Goal: Transaction & Acquisition: Purchase product/service

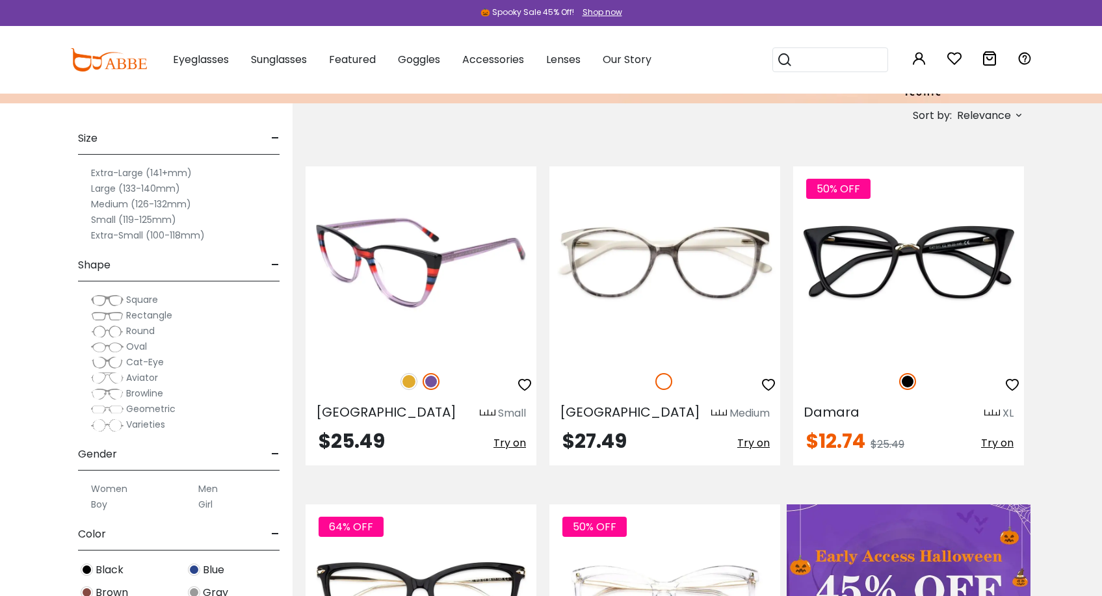
scroll to position [219, 0]
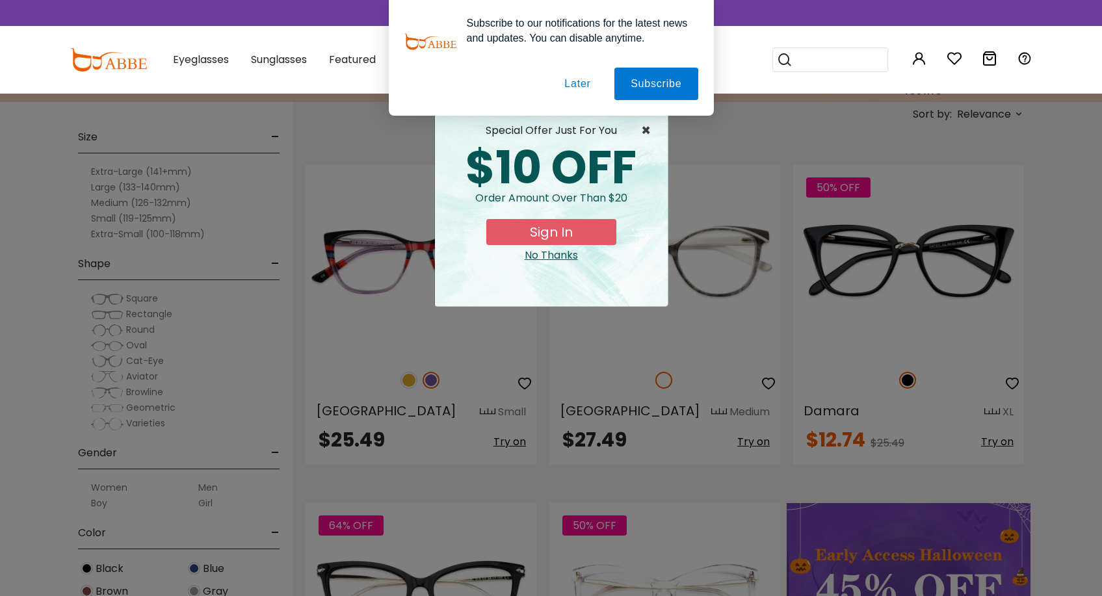
click at [643, 131] on span "×" at bounding box center [649, 131] width 16 height 16
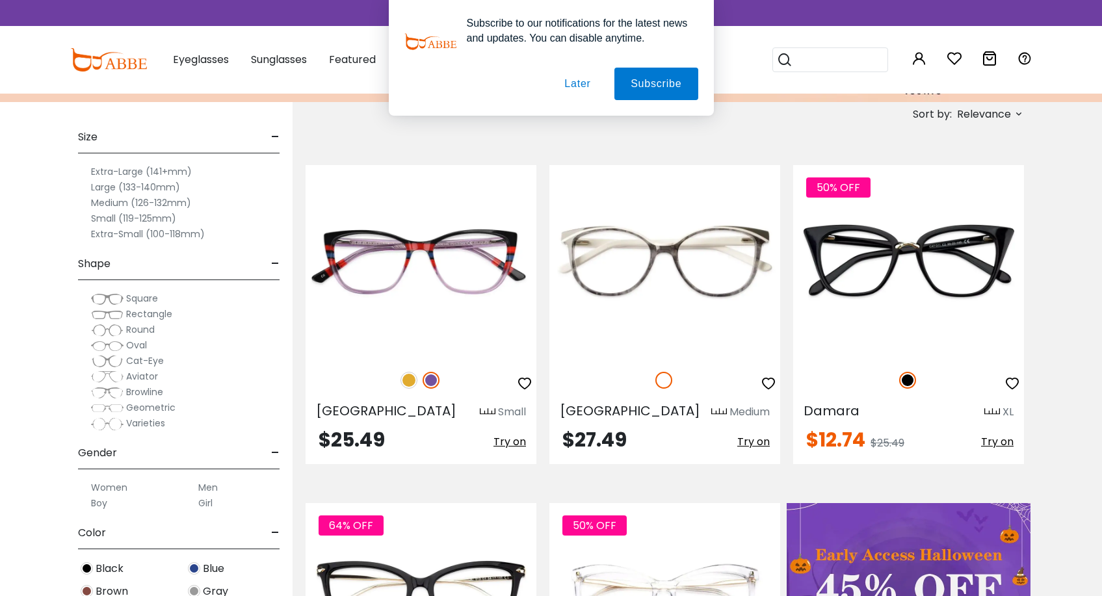
click at [580, 88] on button "Later" at bounding box center [577, 84] width 59 height 33
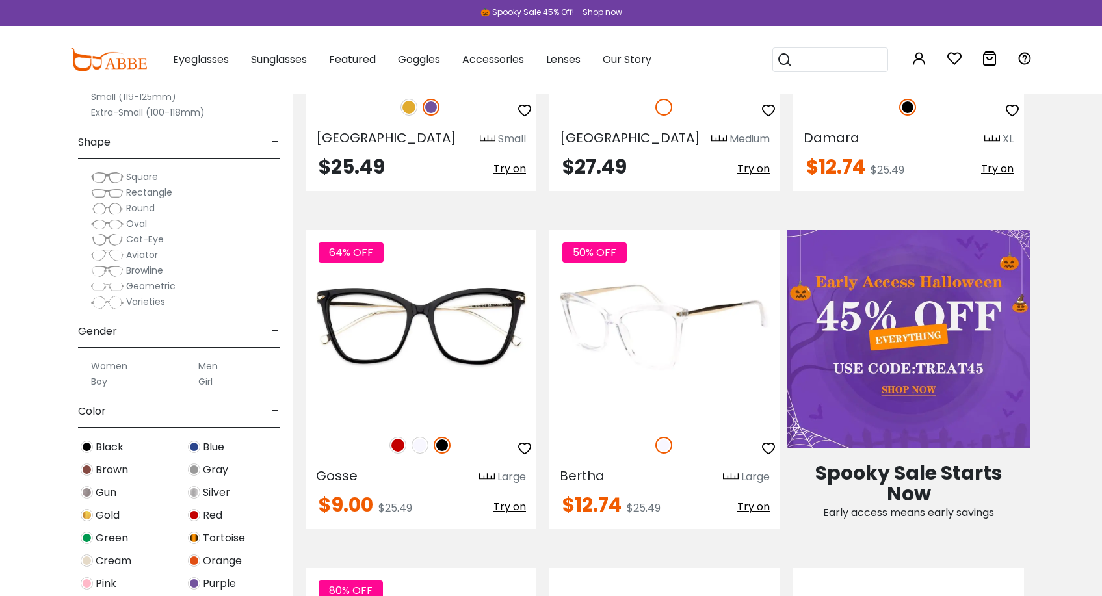
scroll to position [507, 0]
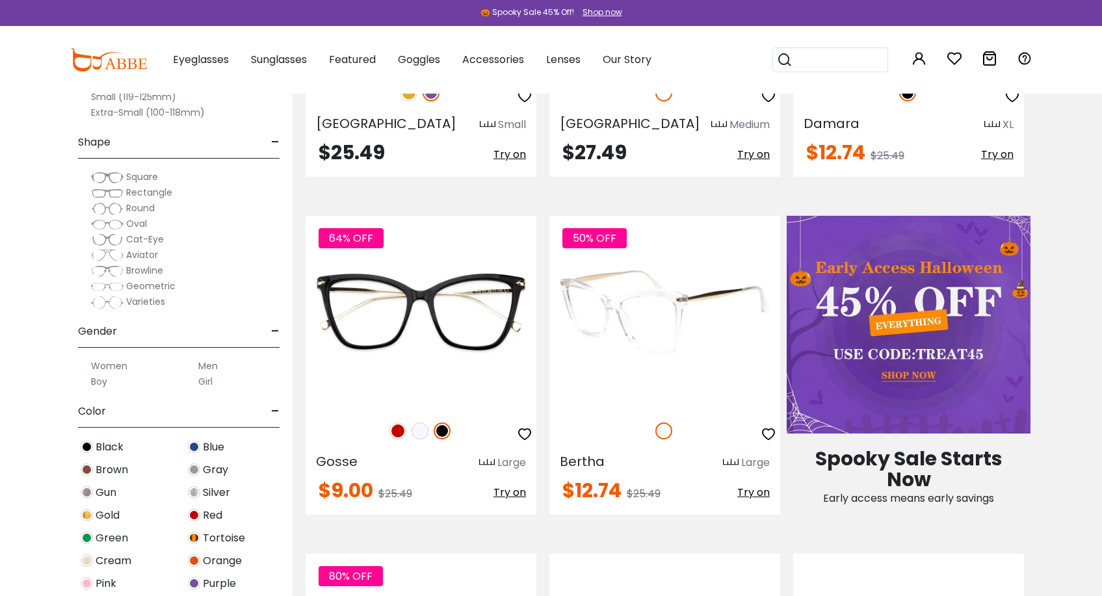
click at [610, 343] on img at bounding box center [665, 312] width 231 height 193
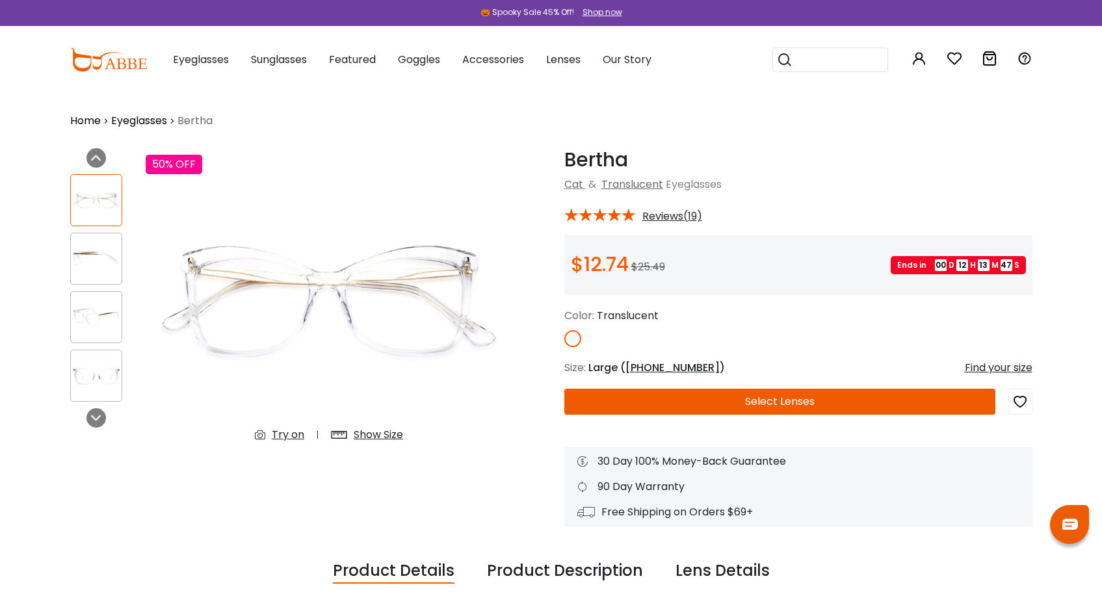
click at [381, 435] on div "Show Size" at bounding box center [378, 435] width 49 height 16
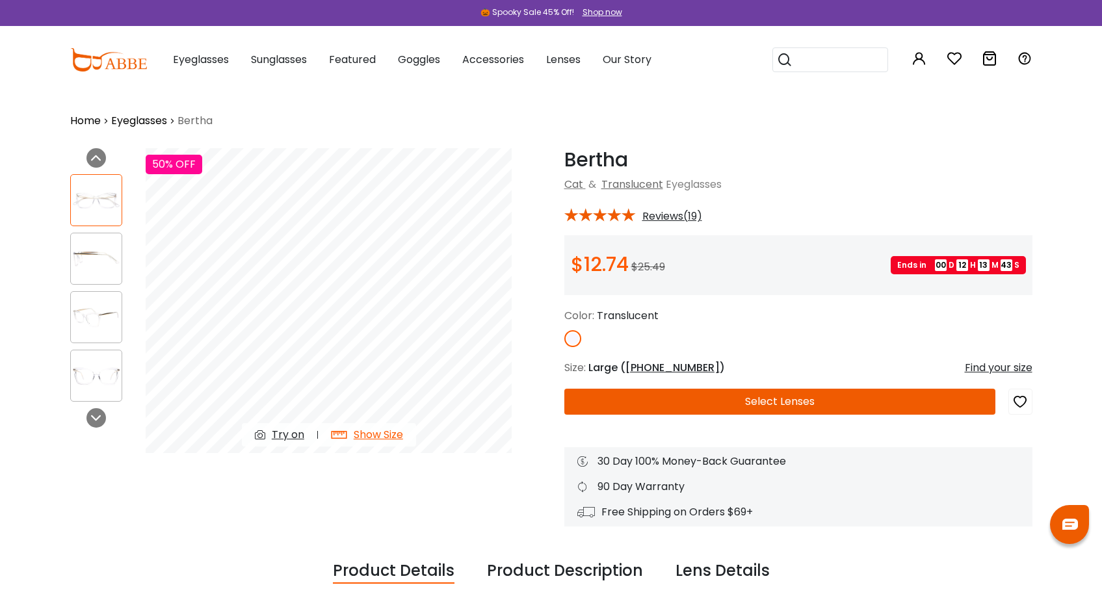
click at [715, 408] on button "Select Lenses" at bounding box center [780, 402] width 431 height 26
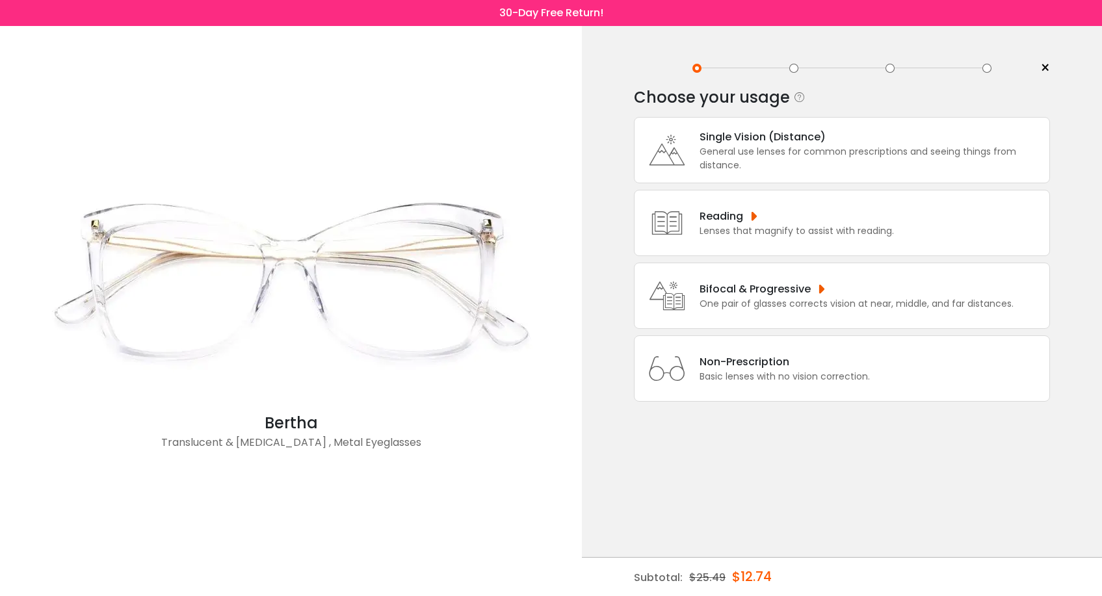
click at [737, 308] on div "One pair of glasses corrects vision at near, middle, and far distances." at bounding box center [857, 304] width 314 height 14
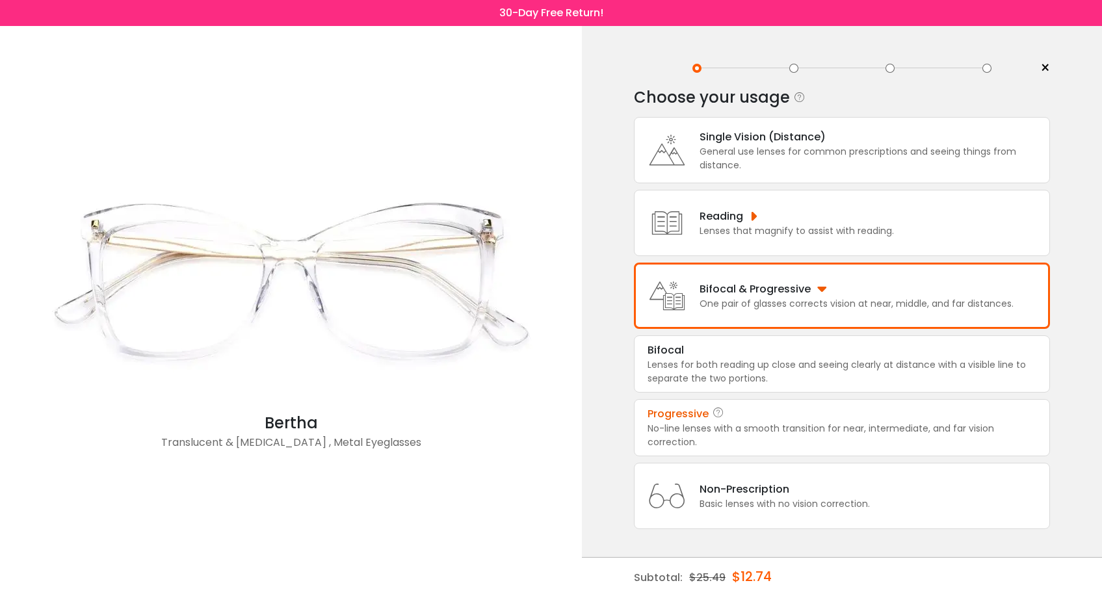
click at [722, 445] on div "No-line lenses with a smooth transition for near, intermediate, and far vision …" at bounding box center [842, 435] width 389 height 27
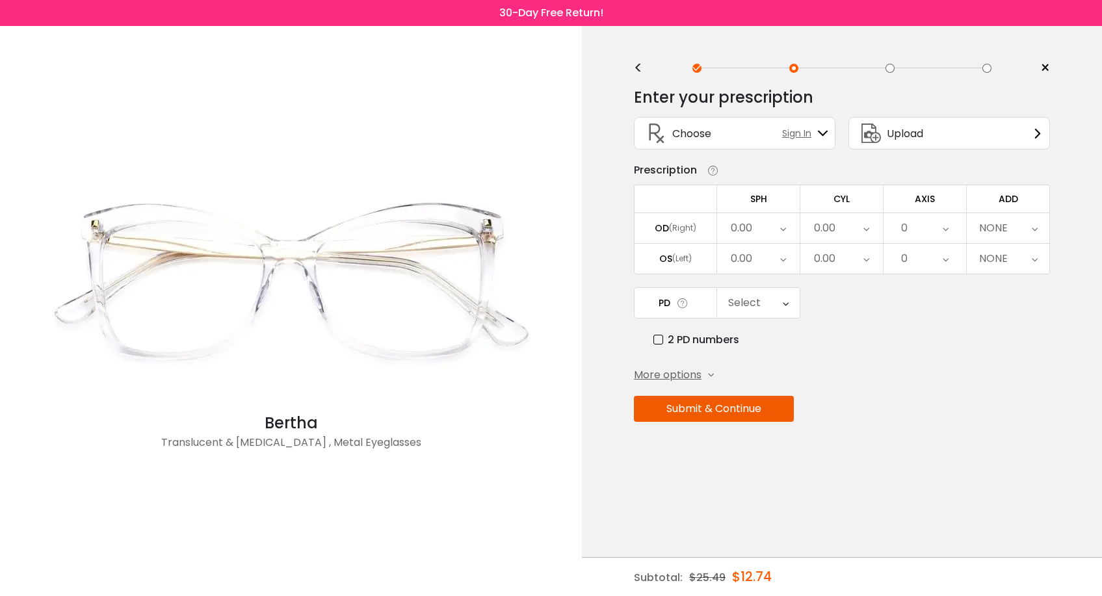
click at [950, 139] on div "Upload" at bounding box center [950, 133] width 202 height 33
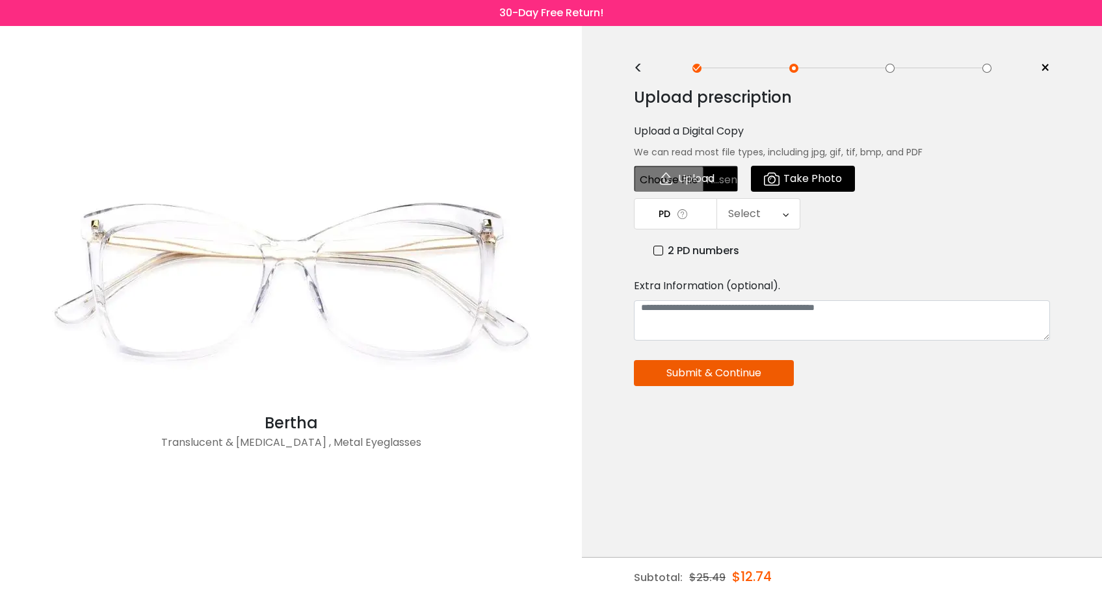
click at [702, 175] on input "file" at bounding box center [686, 179] width 104 height 26
click at [680, 174] on input "file" at bounding box center [686, 179] width 104 height 26
type input "**********"
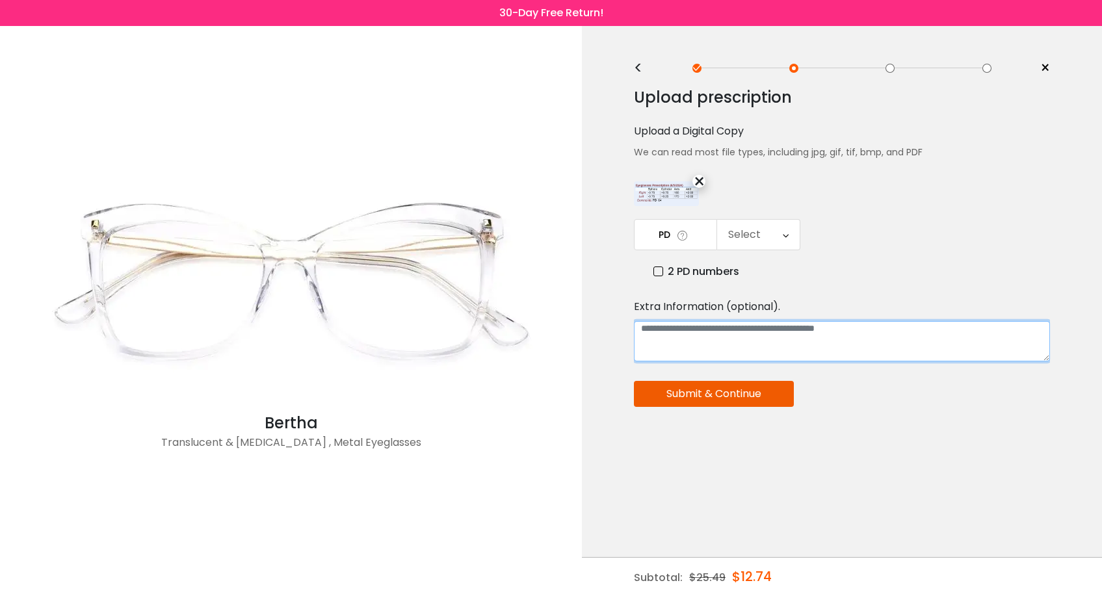
click at [665, 344] on textarea at bounding box center [842, 341] width 416 height 40
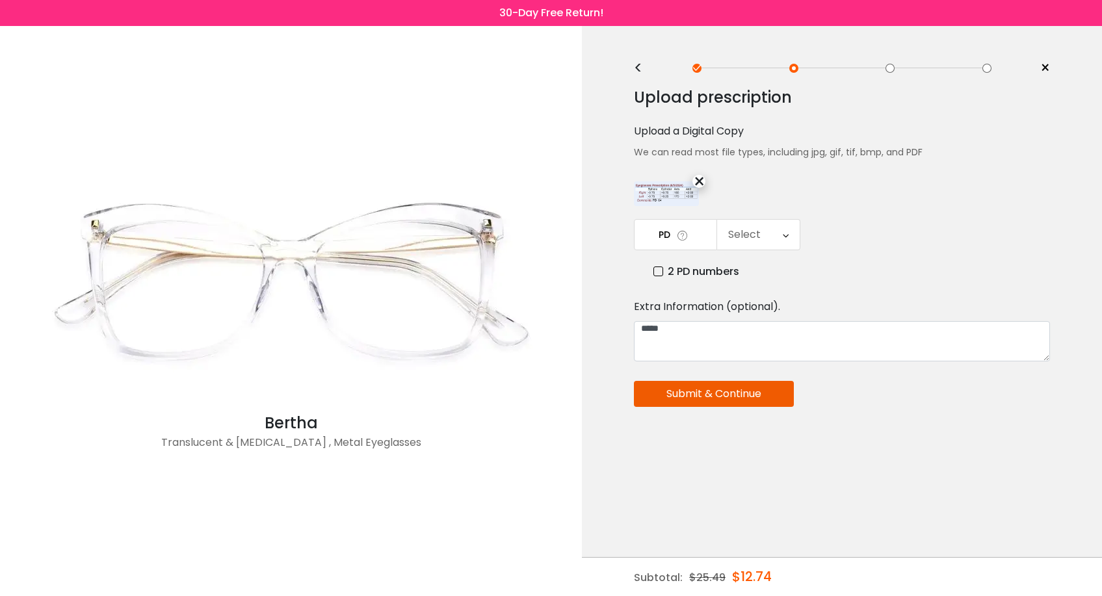
click at [704, 395] on button "Submit & Continue" at bounding box center [714, 394] width 160 height 26
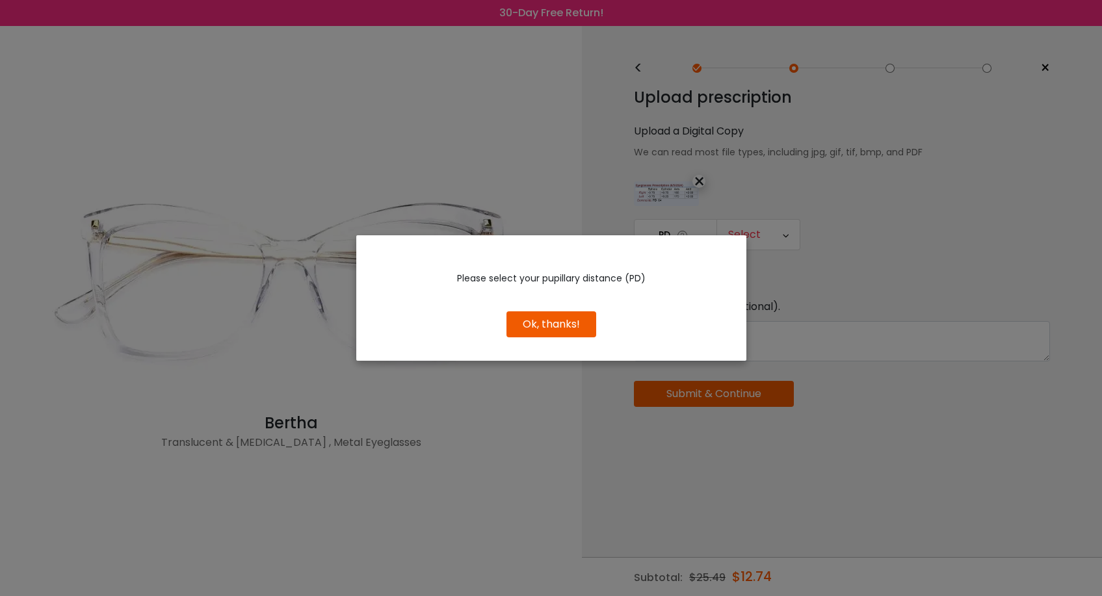
click at [562, 314] on button "Ok, thanks!" at bounding box center [552, 325] width 90 height 26
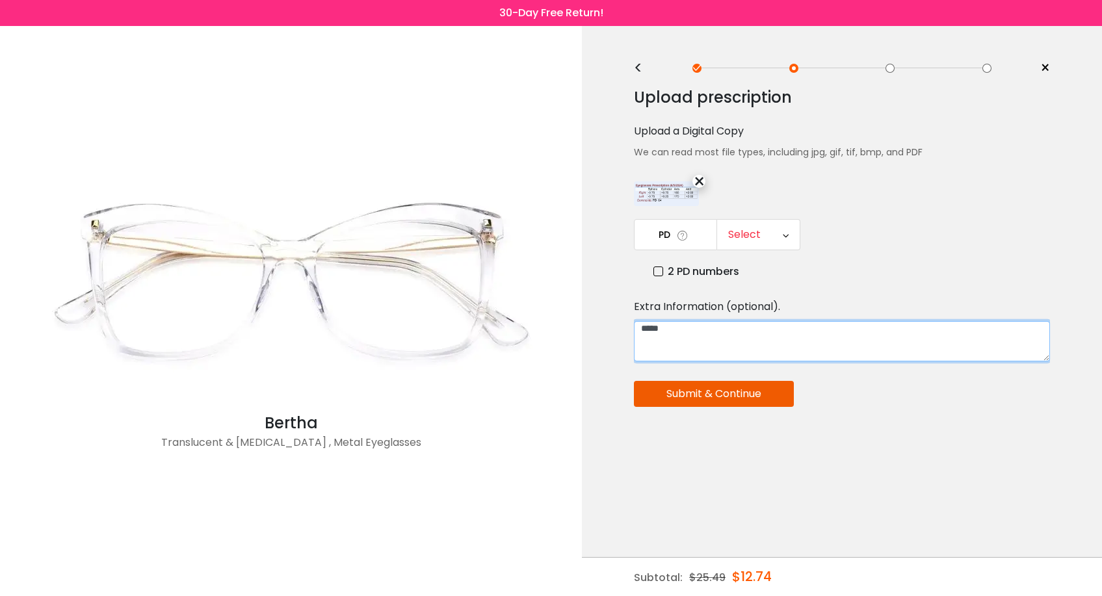
click at [669, 330] on textarea "*****" at bounding box center [842, 341] width 416 height 40
type textarea "*"
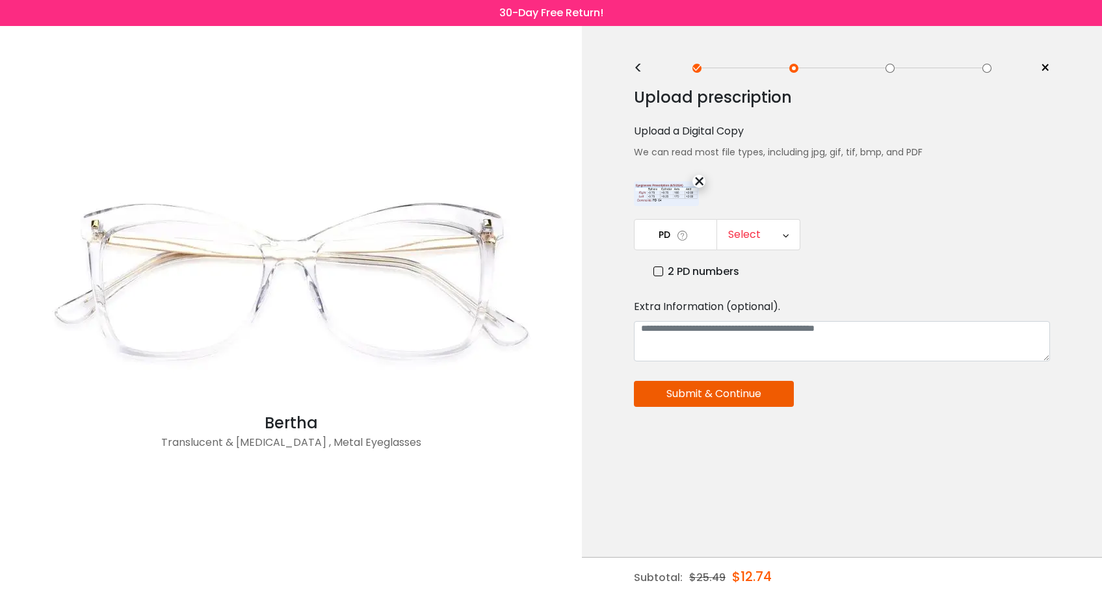
click at [769, 233] on div "Select" at bounding box center [758, 235] width 83 height 30
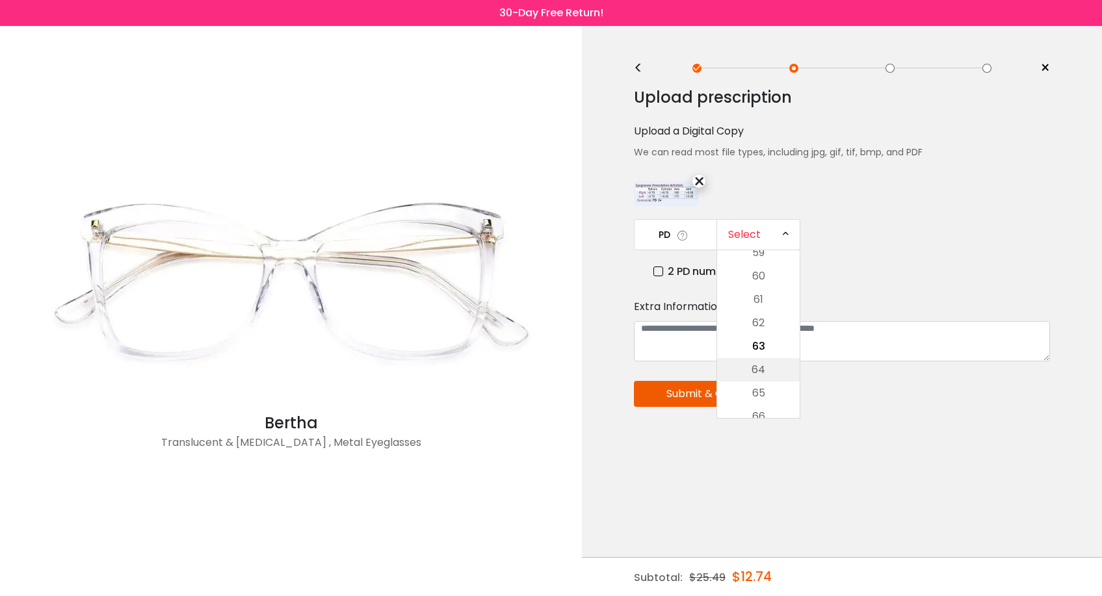
click at [764, 360] on li "64" at bounding box center [758, 369] width 83 height 23
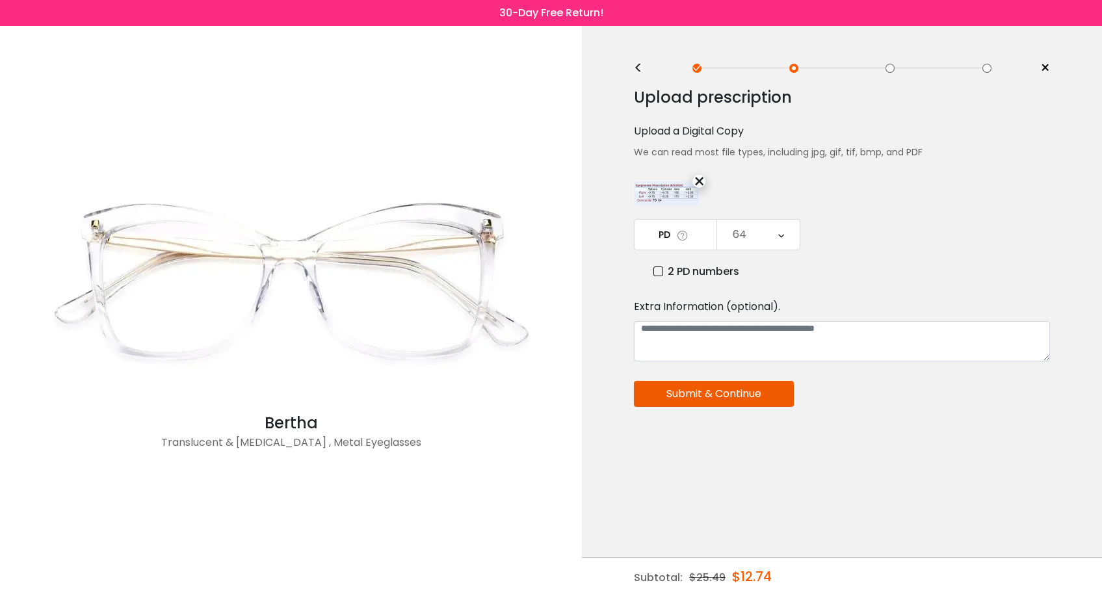
click at [715, 395] on button "Submit & Continue" at bounding box center [714, 394] width 160 height 26
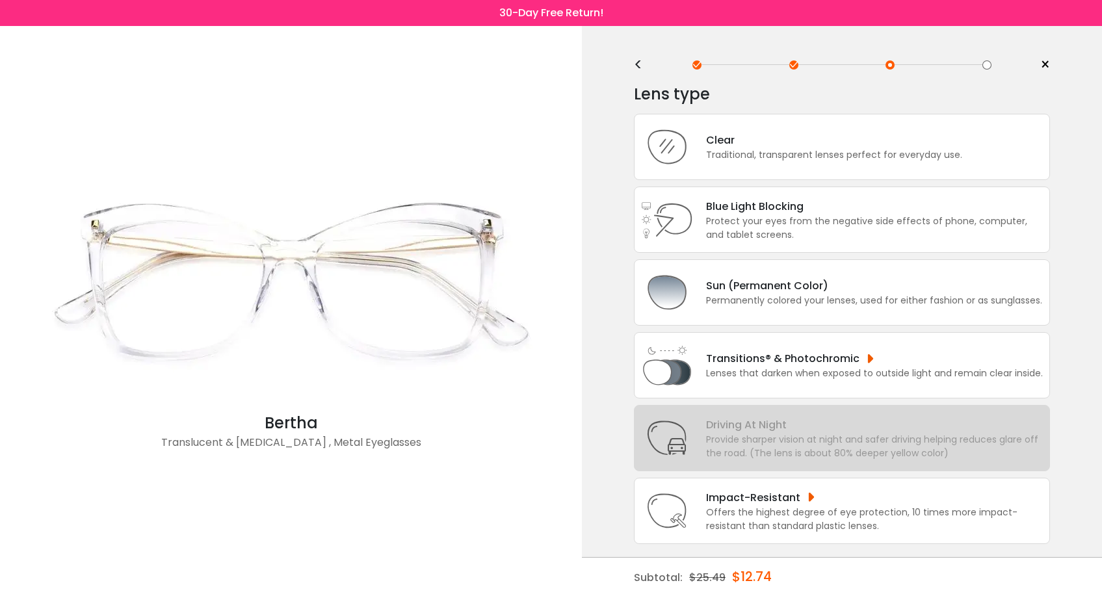
scroll to position [21, 0]
click at [742, 215] on div "Protect your eyes from the negative side effects of phone, computer, and tablet…" at bounding box center [874, 228] width 337 height 27
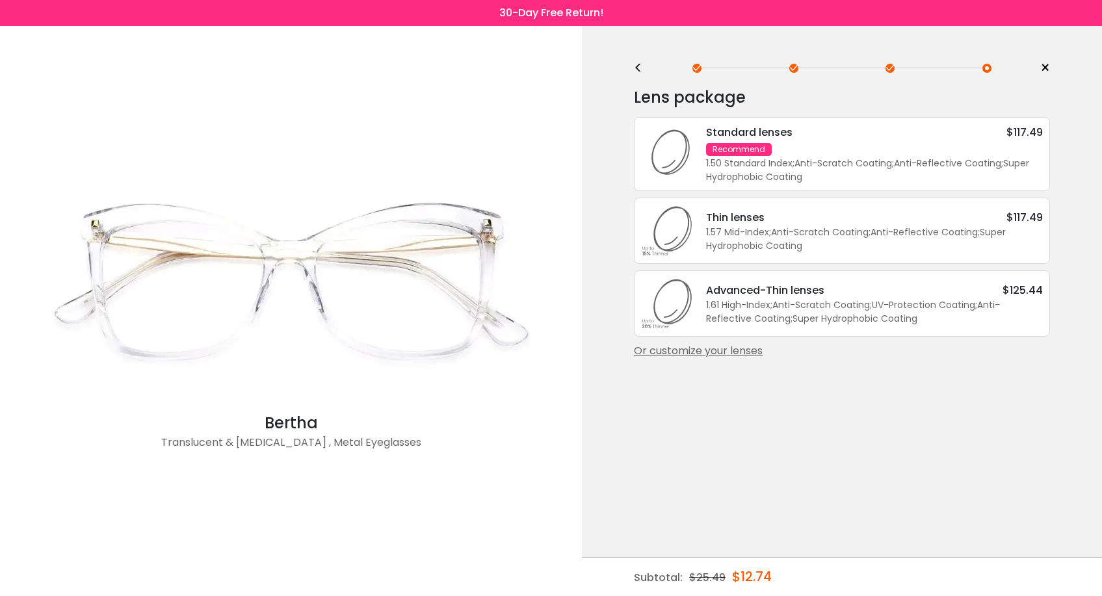
scroll to position [0, 0]
click at [639, 70] on div "<" at bounding box center [644, 68] width 20 height 10
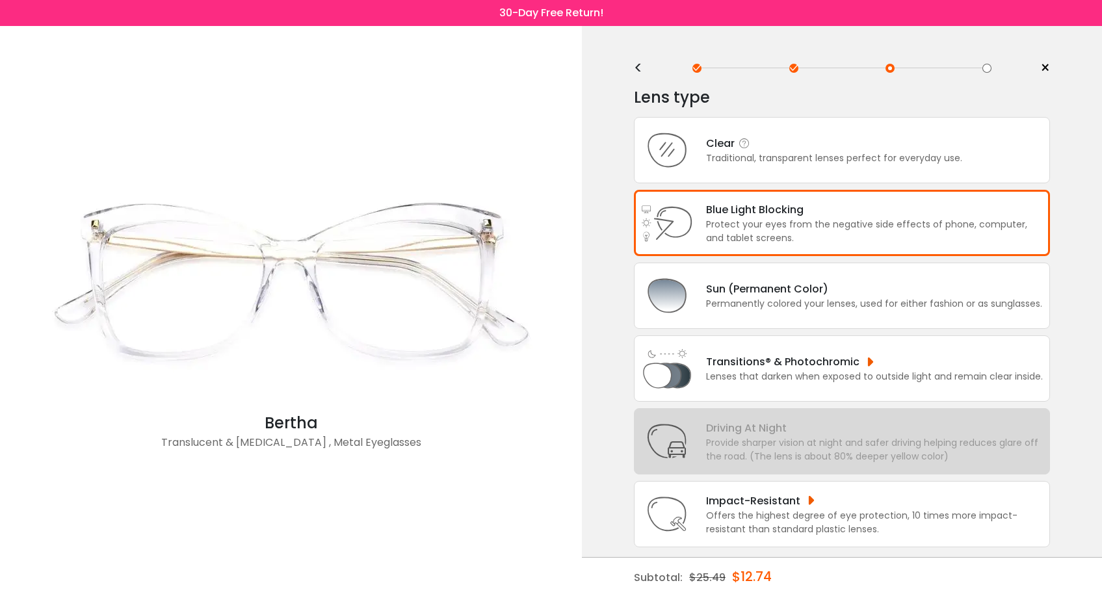
click at [698, 162] on div "Clear Traditional, transparent lenses perfect for everyday use." at bounding box center [827, 150] width 269 height 30
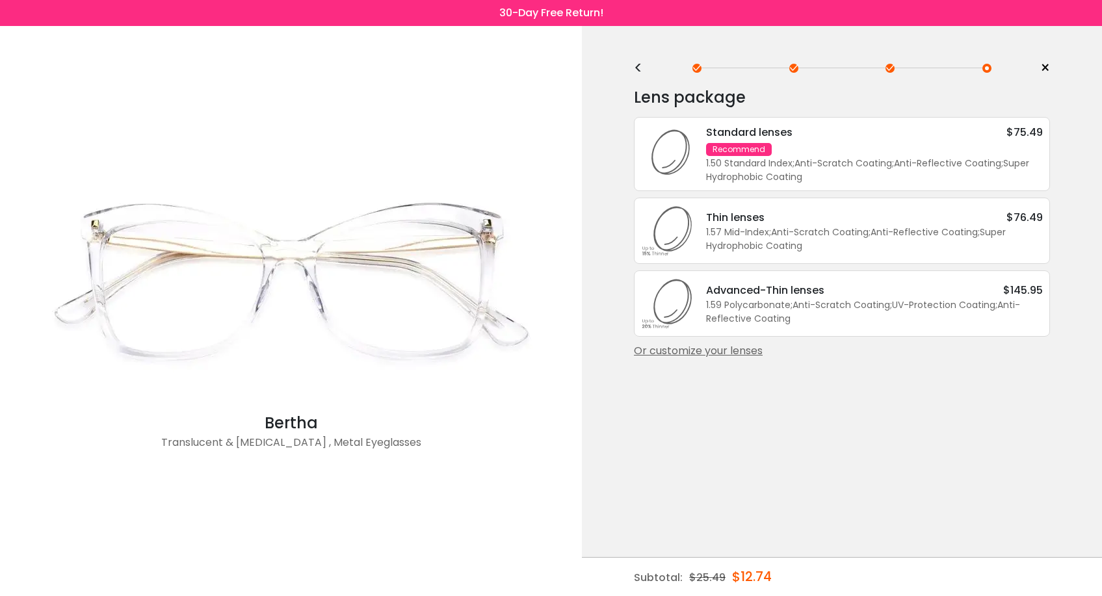
click at [633, 70] on div "< × Choose your usage Single Vision (Distance) This lens helps you see details …" at bounding box center [842, 311] width 520 height 570
click at [639, 68] on div "<" at bounding box center [644, 68] width 20 height 10
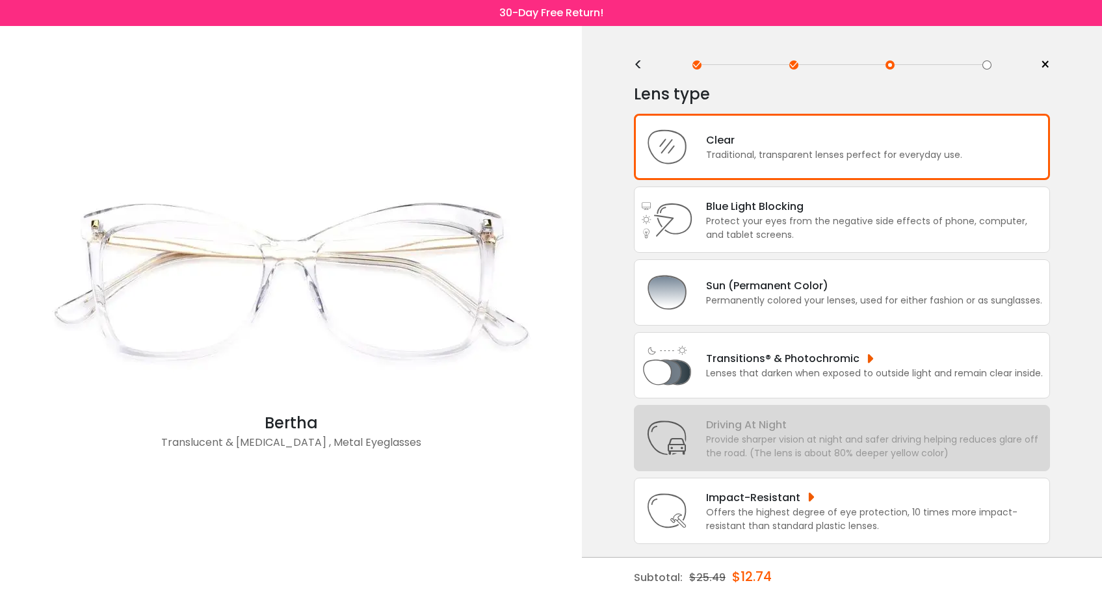
scroll to position [21, 0]
click at [682, 289] on img at bounding box center [667, 293] width 52 height 52
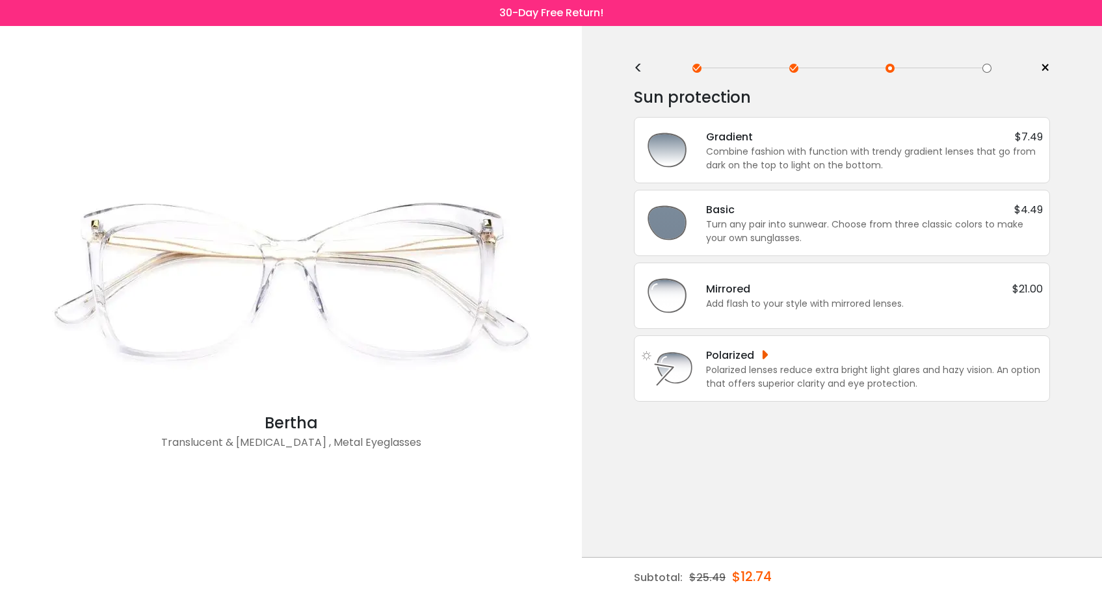
scroll to position [0, 0]
click at [704, 160] on div "Gradient $7.49 Combine fashion with function with trendy gradient lenses that g…" at bounding box center [868, 151] width 350 height 44
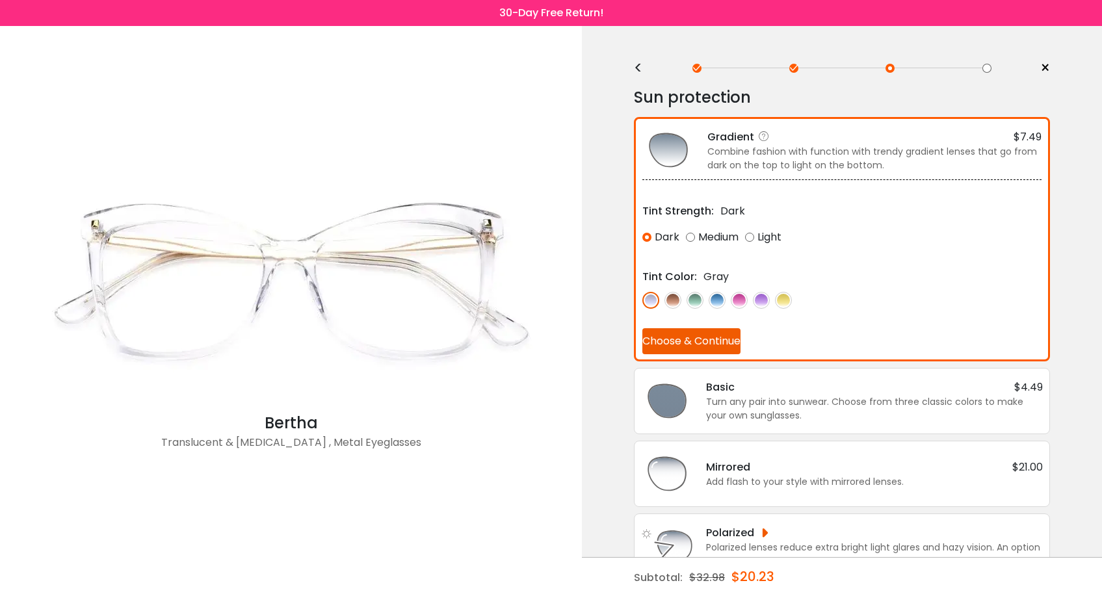
click at [738, 302] on img at bounding box center [739, 300] width 17 height 17
click at [702, 337] on button "Choose & Continue" at bounding box center [692, 341] width 98 height 26
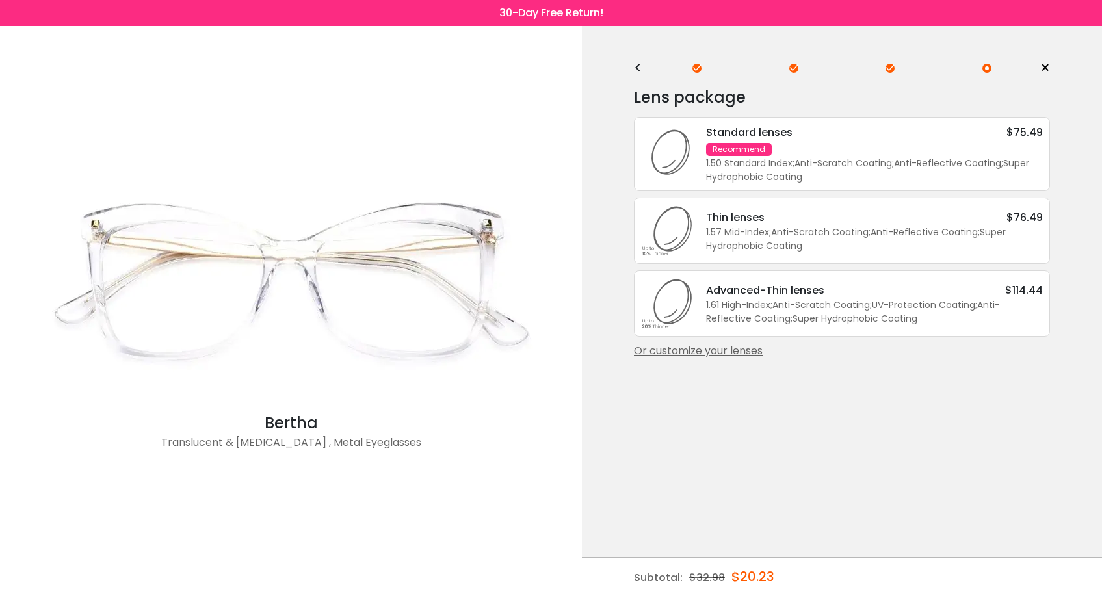
click at [758, 161] on div "1.50 Standard Index ; Anti-Scratch Coating ; Anti-Reflective Coating ; Super Hy…" at bounding box center [874, 170] width 337 height 27
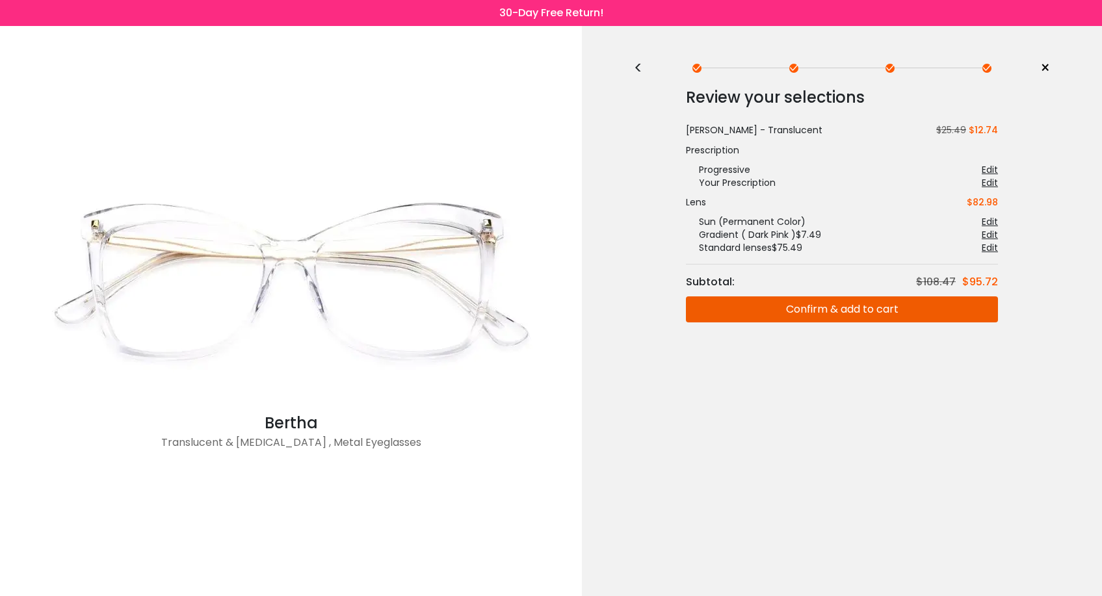
click at [636, 68] on div "<" at bounding box center [644, 68] width 20 height 10
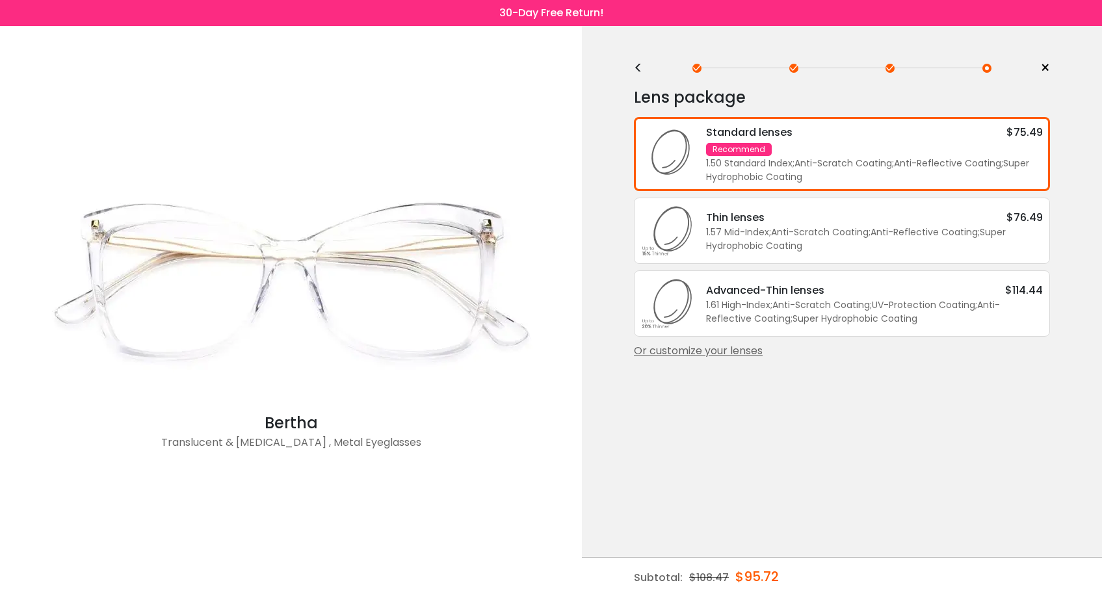
click at [636, 68] on div "<" at bounding box center [644, 68] width 20 height 10
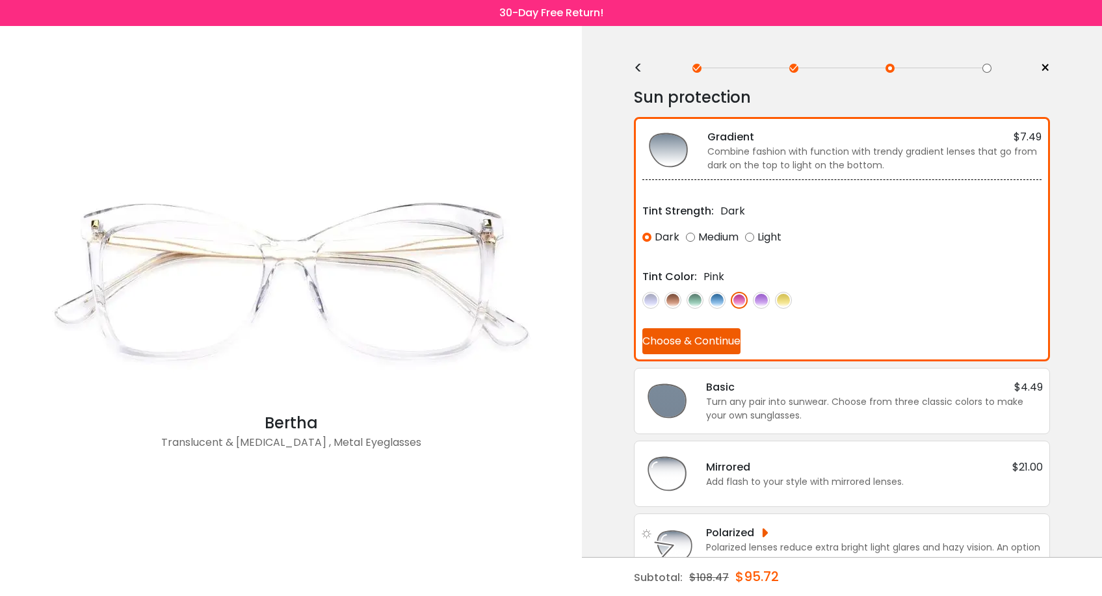
click at [636, 68] on div "<" at bounding box center [644, 68] width 20 height 10
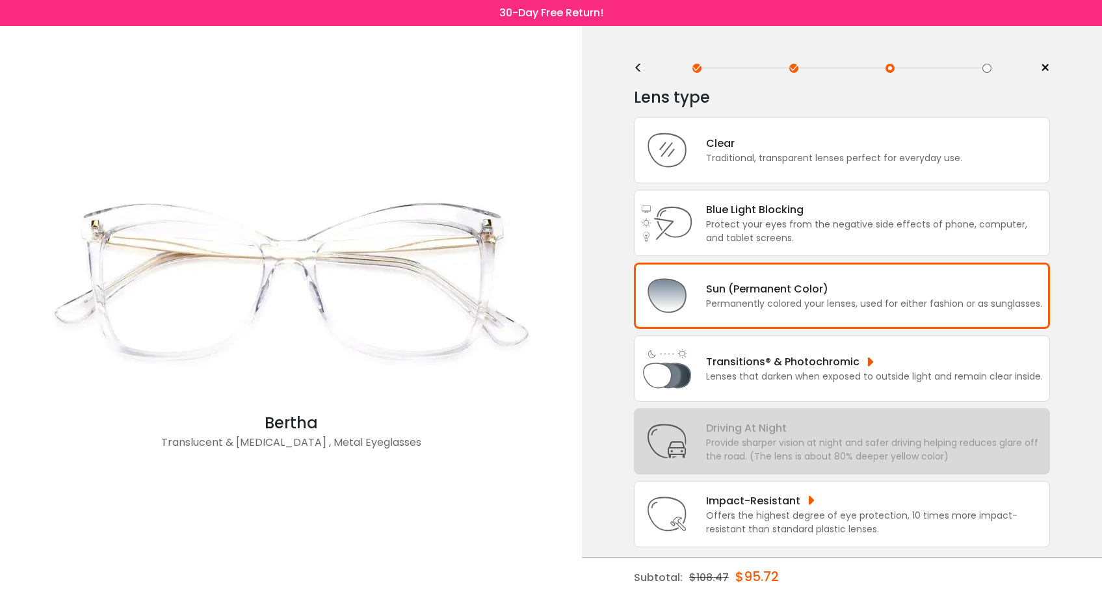
click at [636, 68] on div "<" at bounding box center [644, 68] width 20 height 10
